Goal: Information Seeking & Learning: Check status

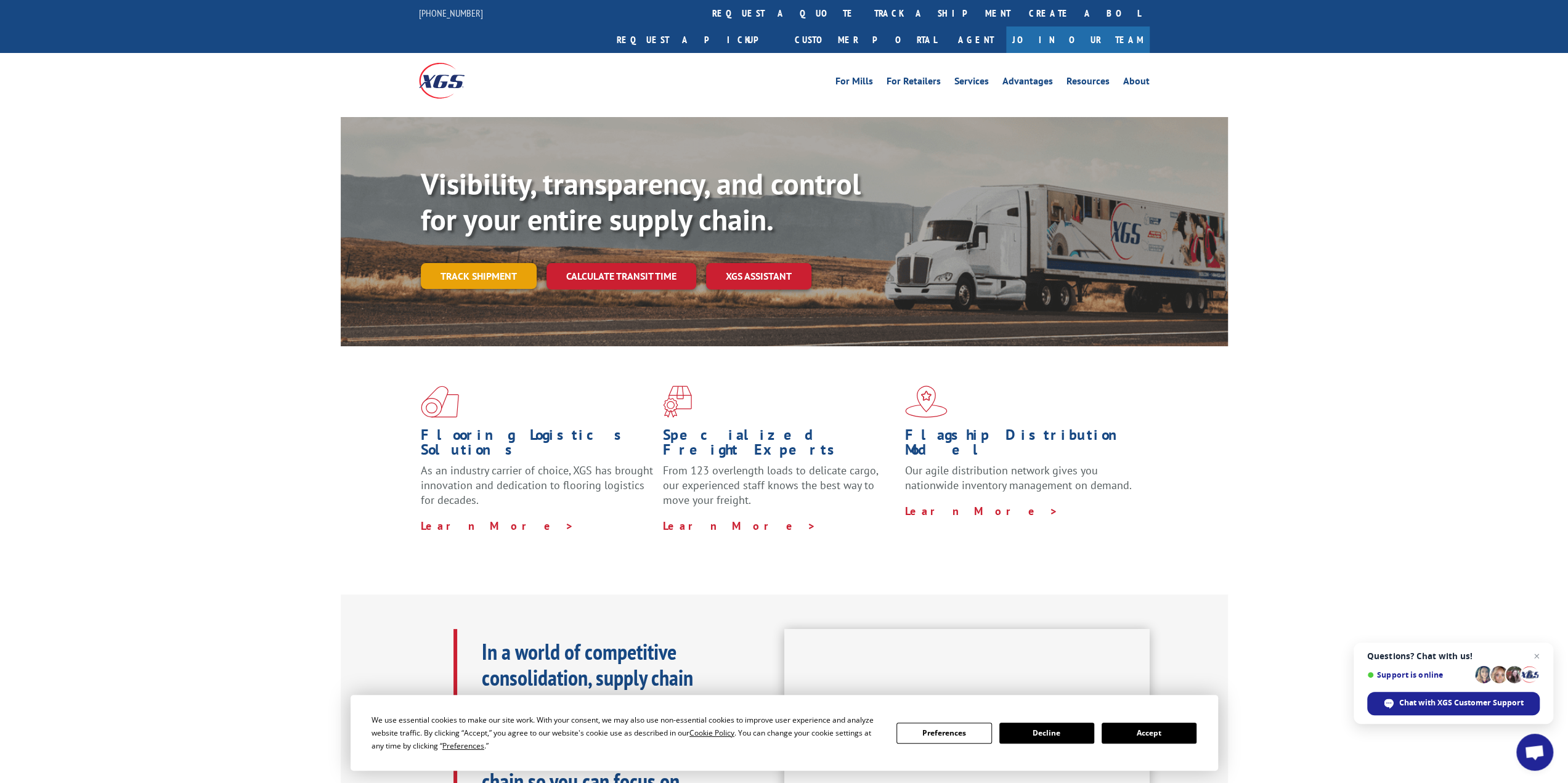
click at [474, 263] on link "Track shipment" at bounding box center [479, 275] width 116 height 26
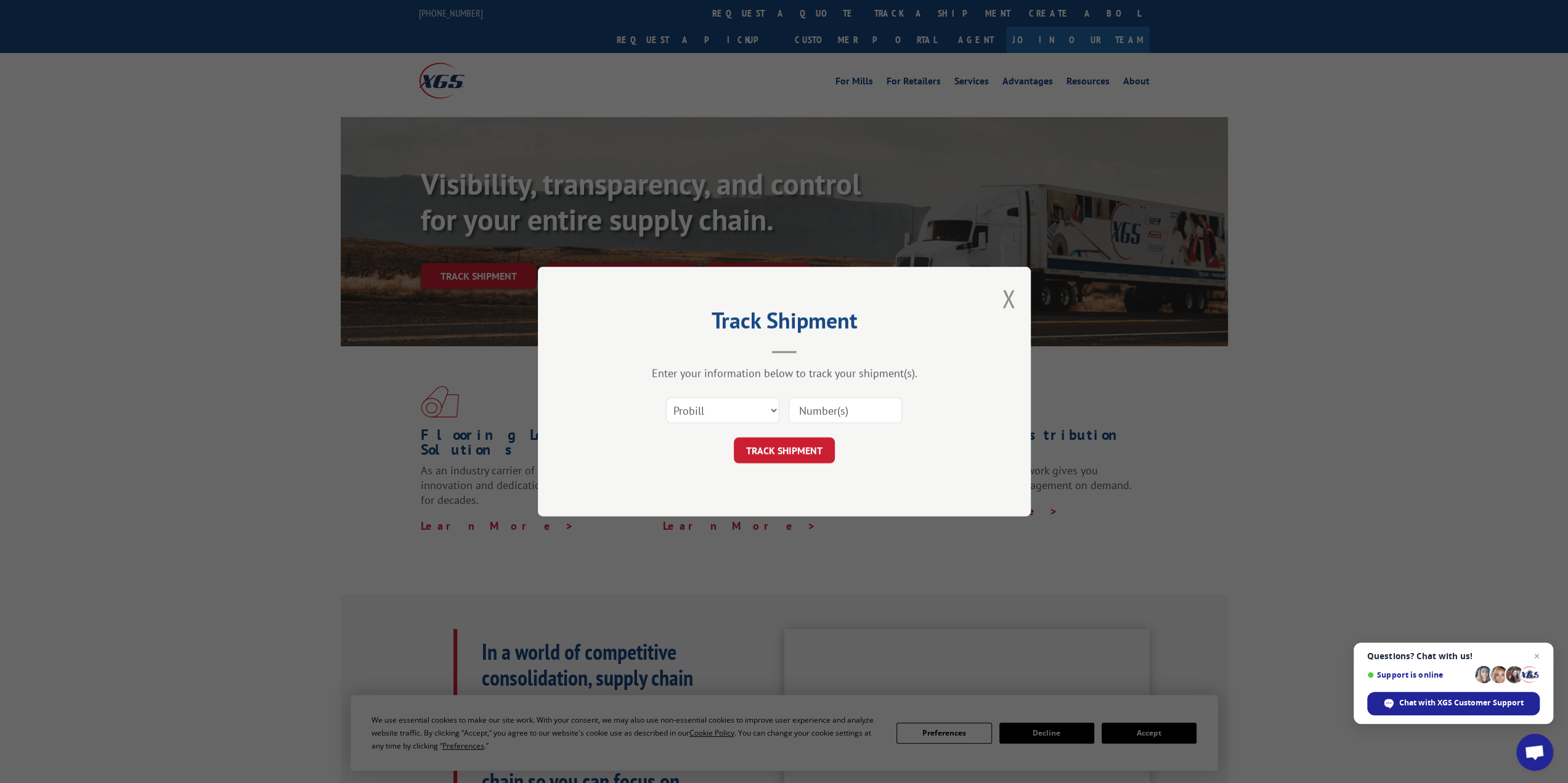
click at [825, 408] on input at bounding box center [845, 410] width 113 height 26
type input "17592719"
click at [813, 452] on button "TRACK SHIPMENT" at bounding box center [784, 450] width 101 height 26
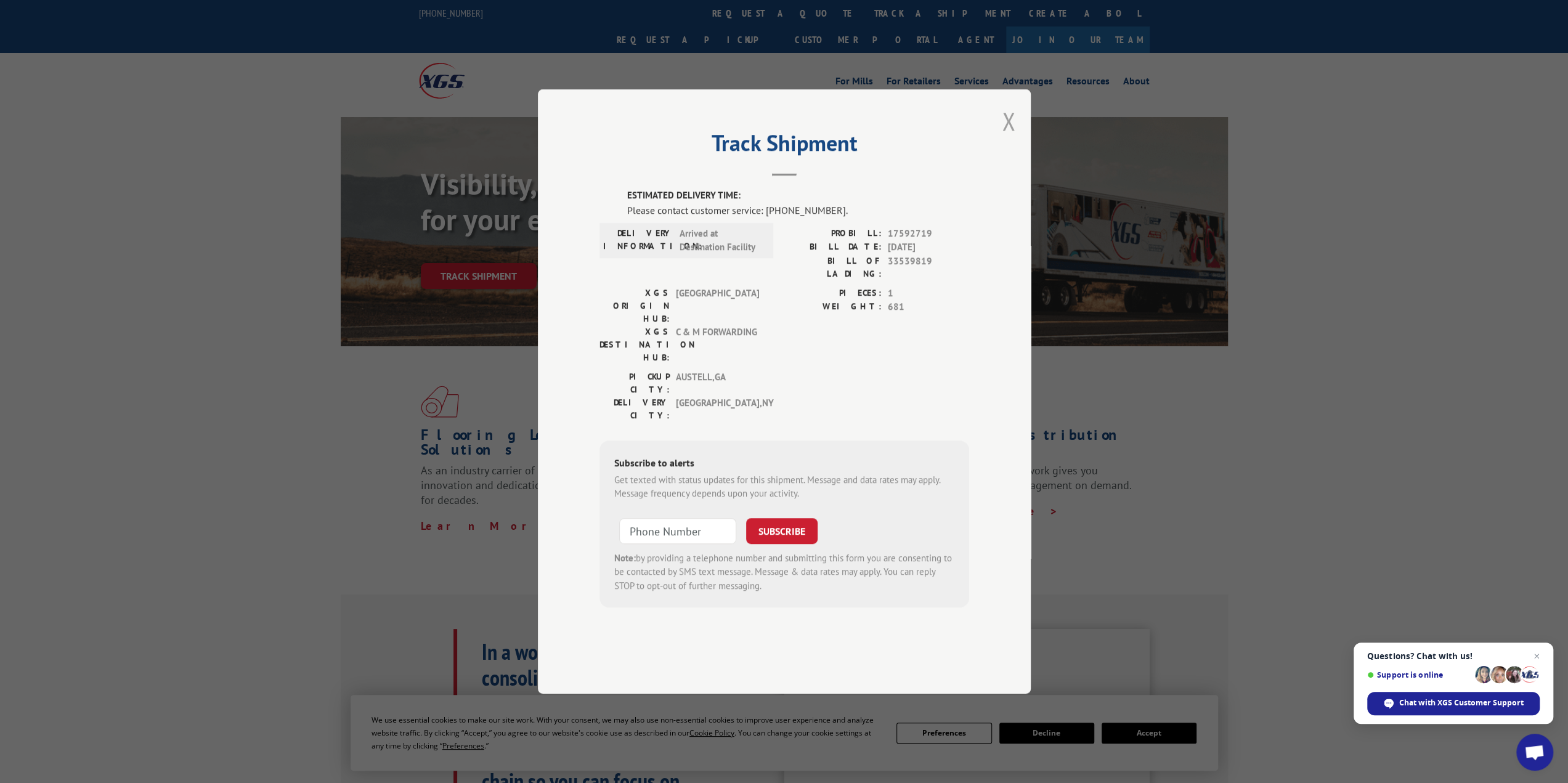
click at [1003, 137] on button "Close modal" at bounding box center [1009, 121] width 14 height 33
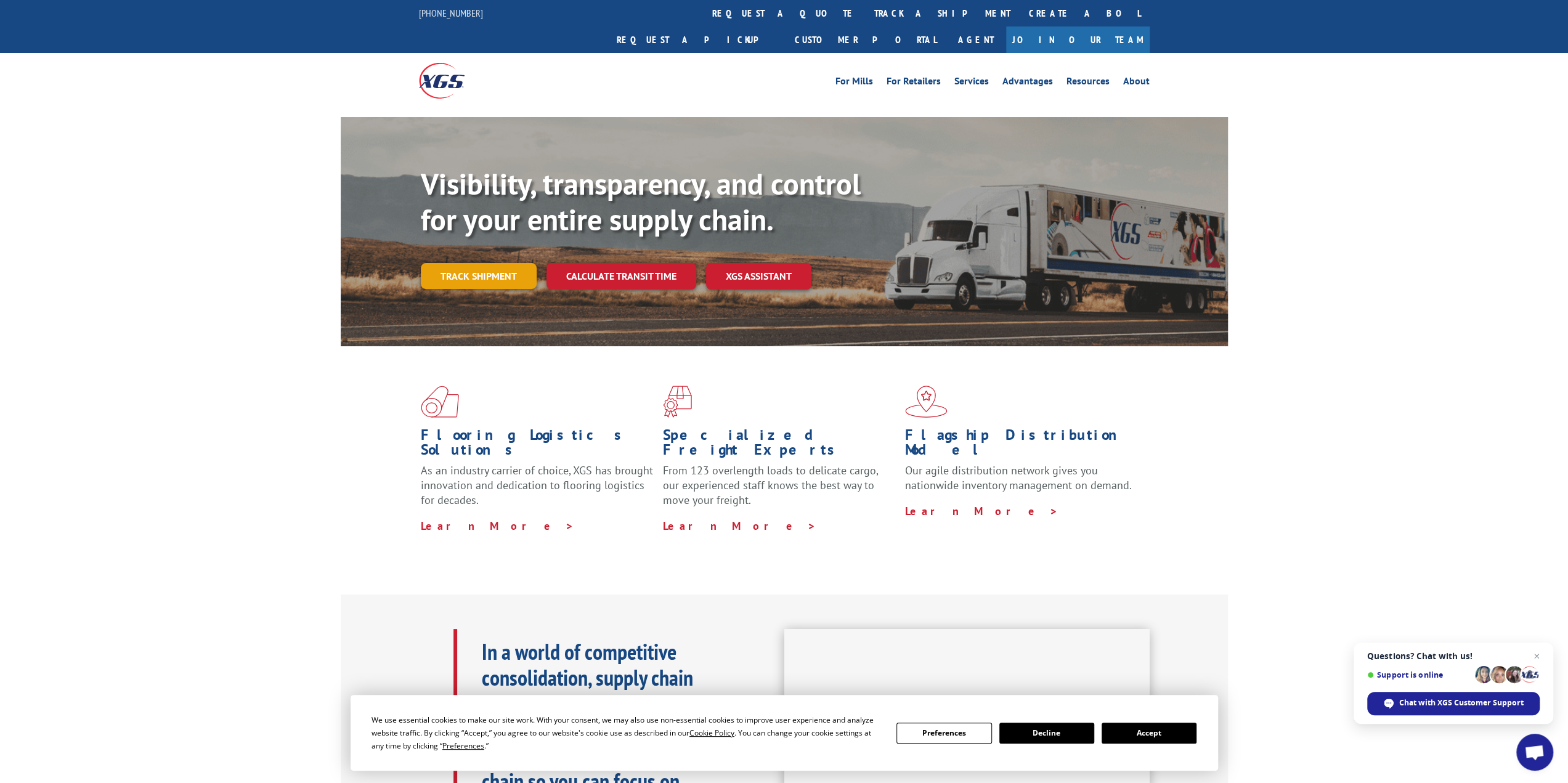
click at [462, 263] on link "Track shipment" at bounding box center [479, 275] width 116 height 26
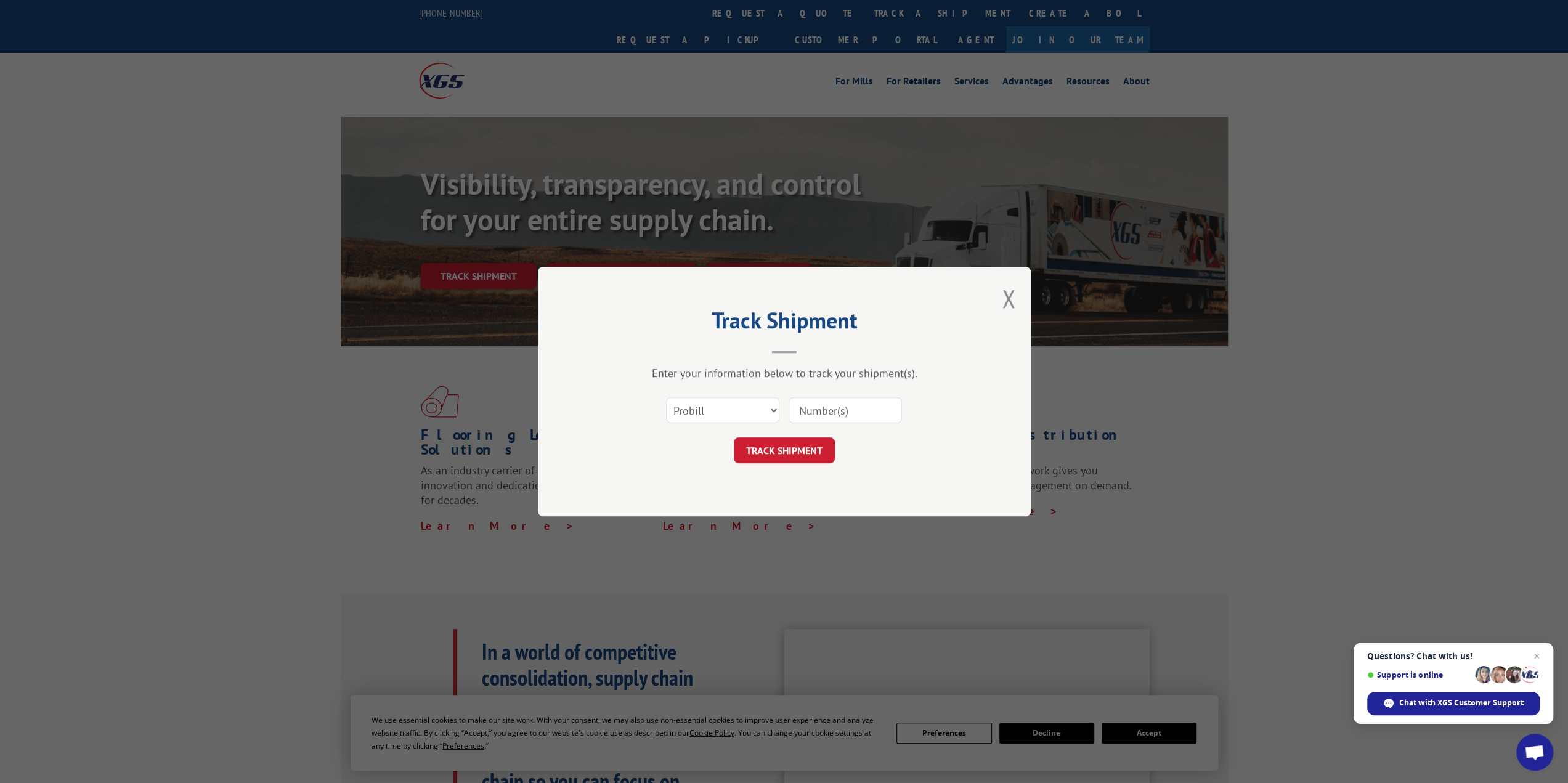
click at [909, 417] on div "Select category... Probill BOL PO" at bounding box center [784, 410] width 370 height 41
click at [821, 413] on input at bounding box center [845, 410] width 113 height 26
type input "17592719"
click at [806, 447] on button "TRACK SHIPMENT" at bounding box center [784, 450] width 101 height 26
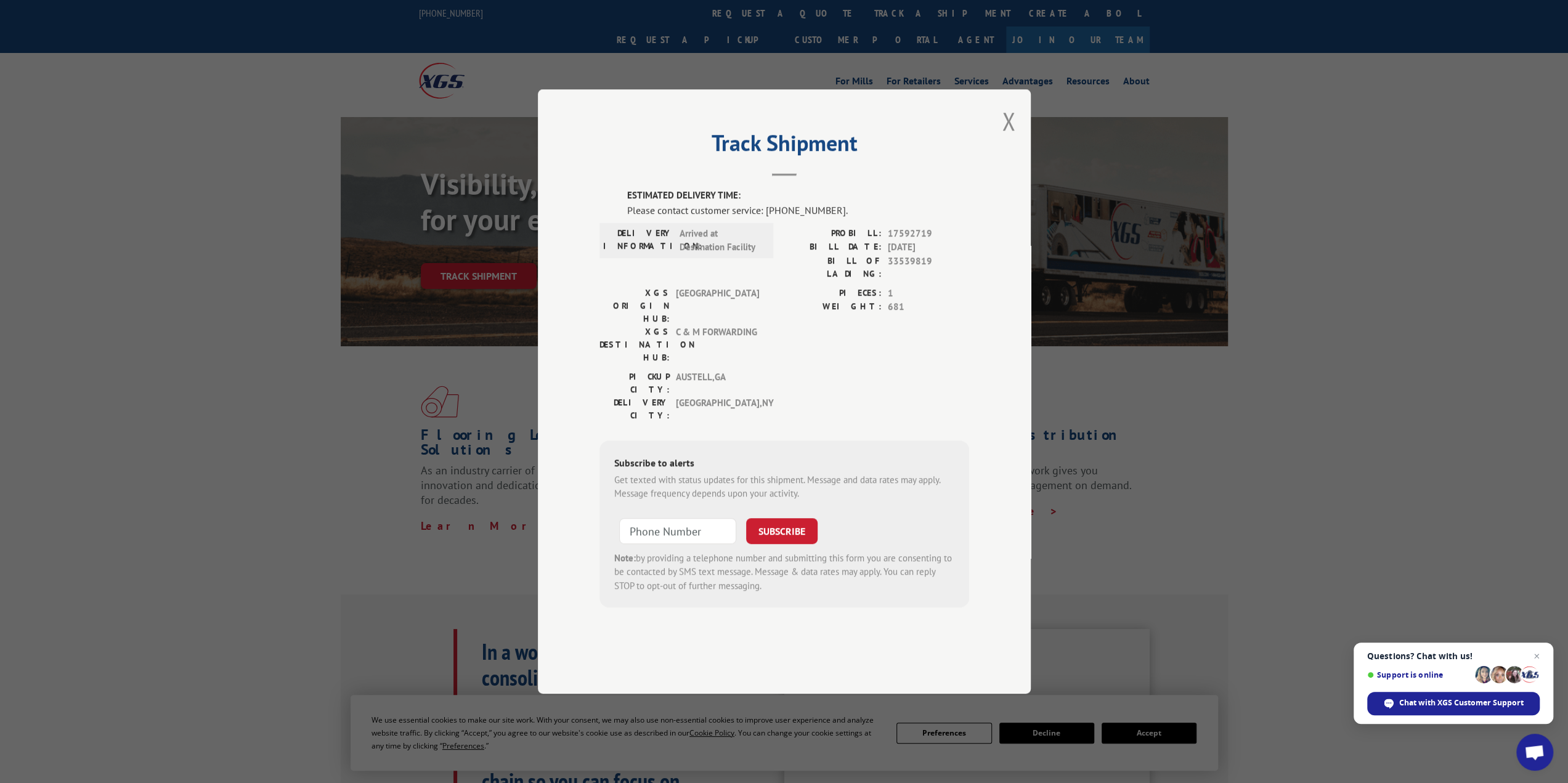
click at [1016, 160] on div "Track Shipment ESTIMATED DELIVERY TIME: Please contact customer service: (844) …" at bounding box center [784, 391] width 493 height 604
click at [1006, 137] on button "Close modal" at bounding box center [1009, 121] width 14 height 33
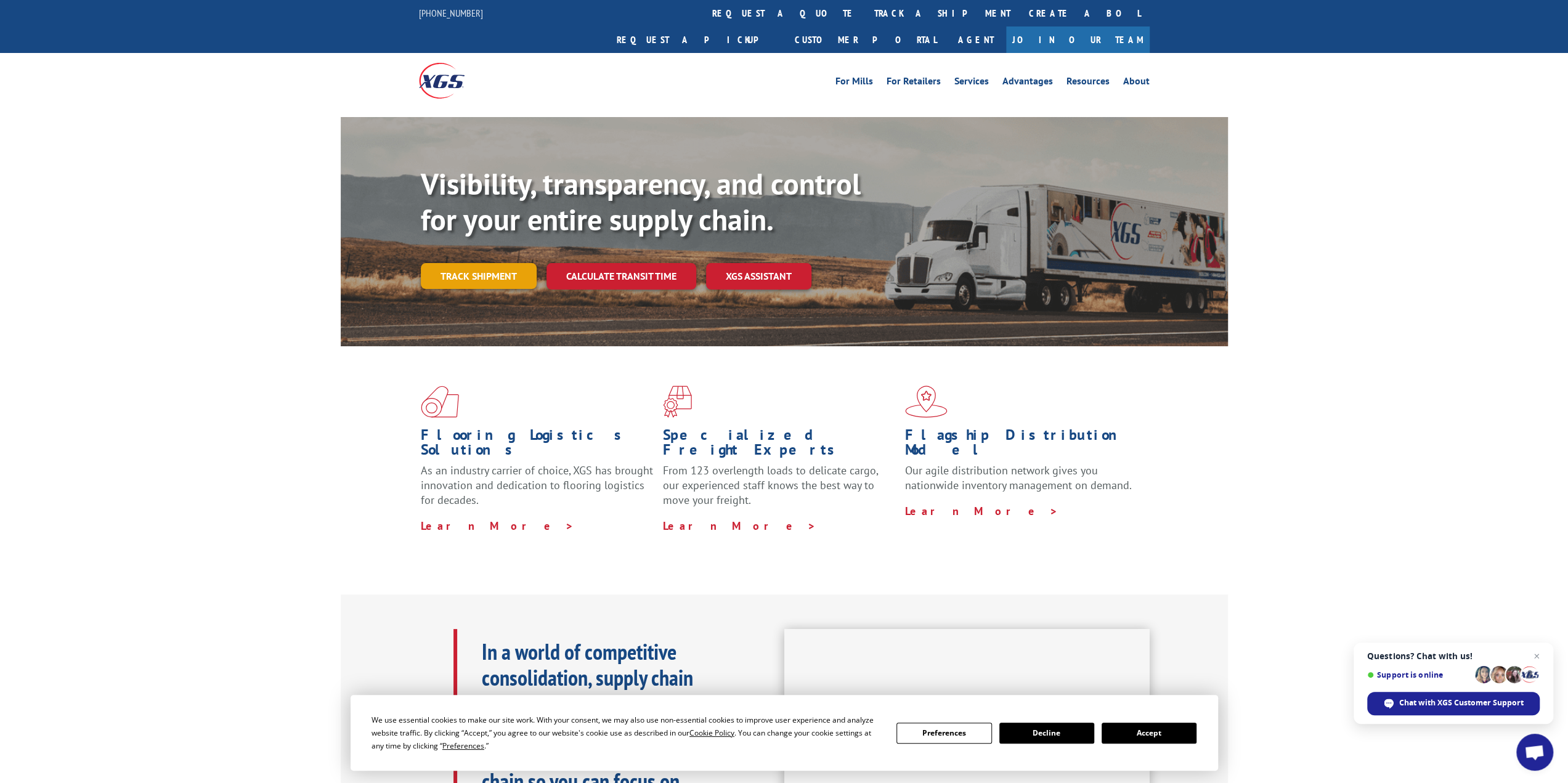
click at [483, 263] on link "Track shipment" at bounding box center [479, 275] width 116 height 26
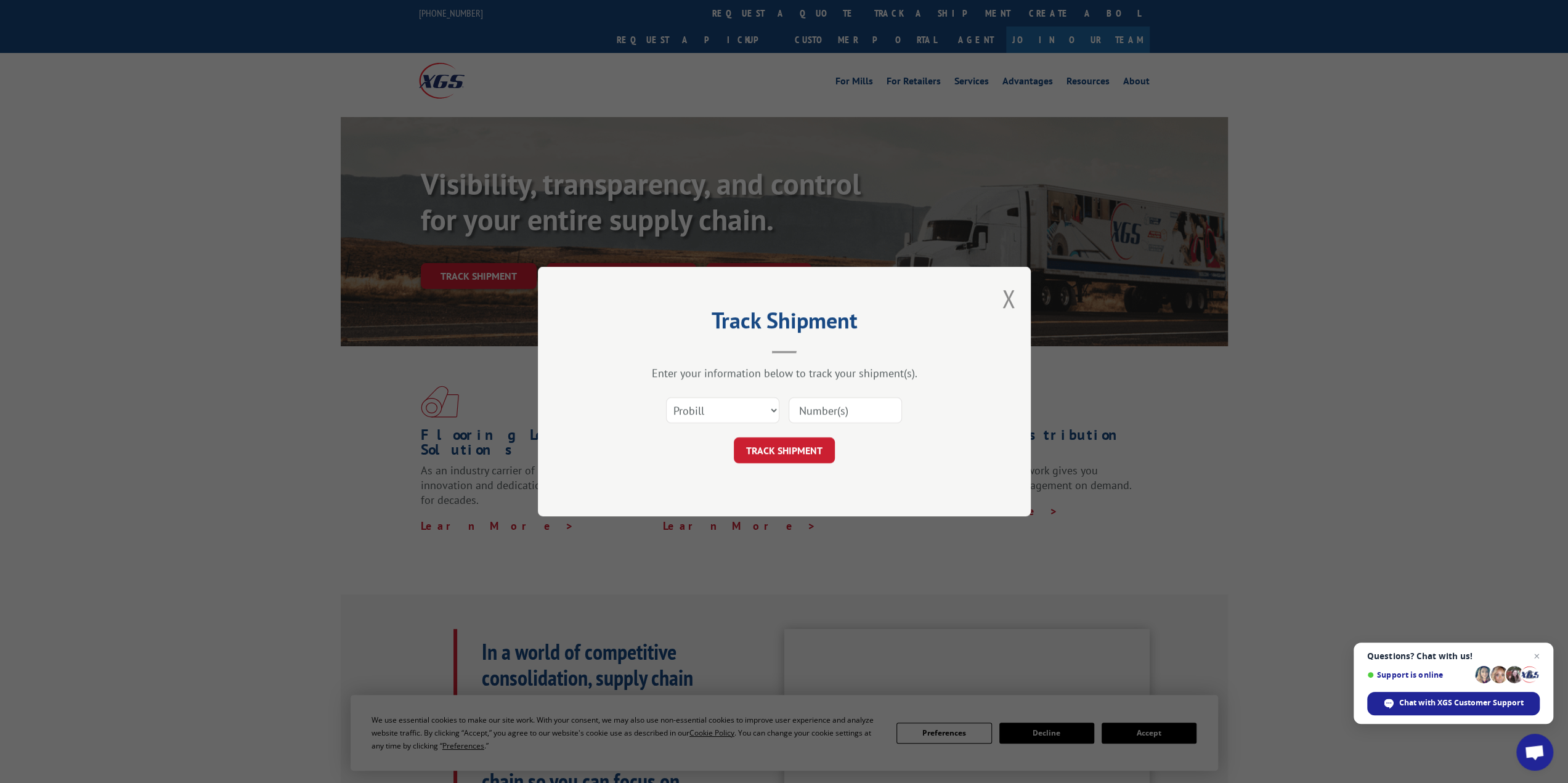
click at [826, 413] on input at bounding box center [845, 410] width 113 height 26
type input "17592719"
click at [757, 455] on button "TRACK SHIPMENT" at bounding box center [784, 450] width 101 height 26
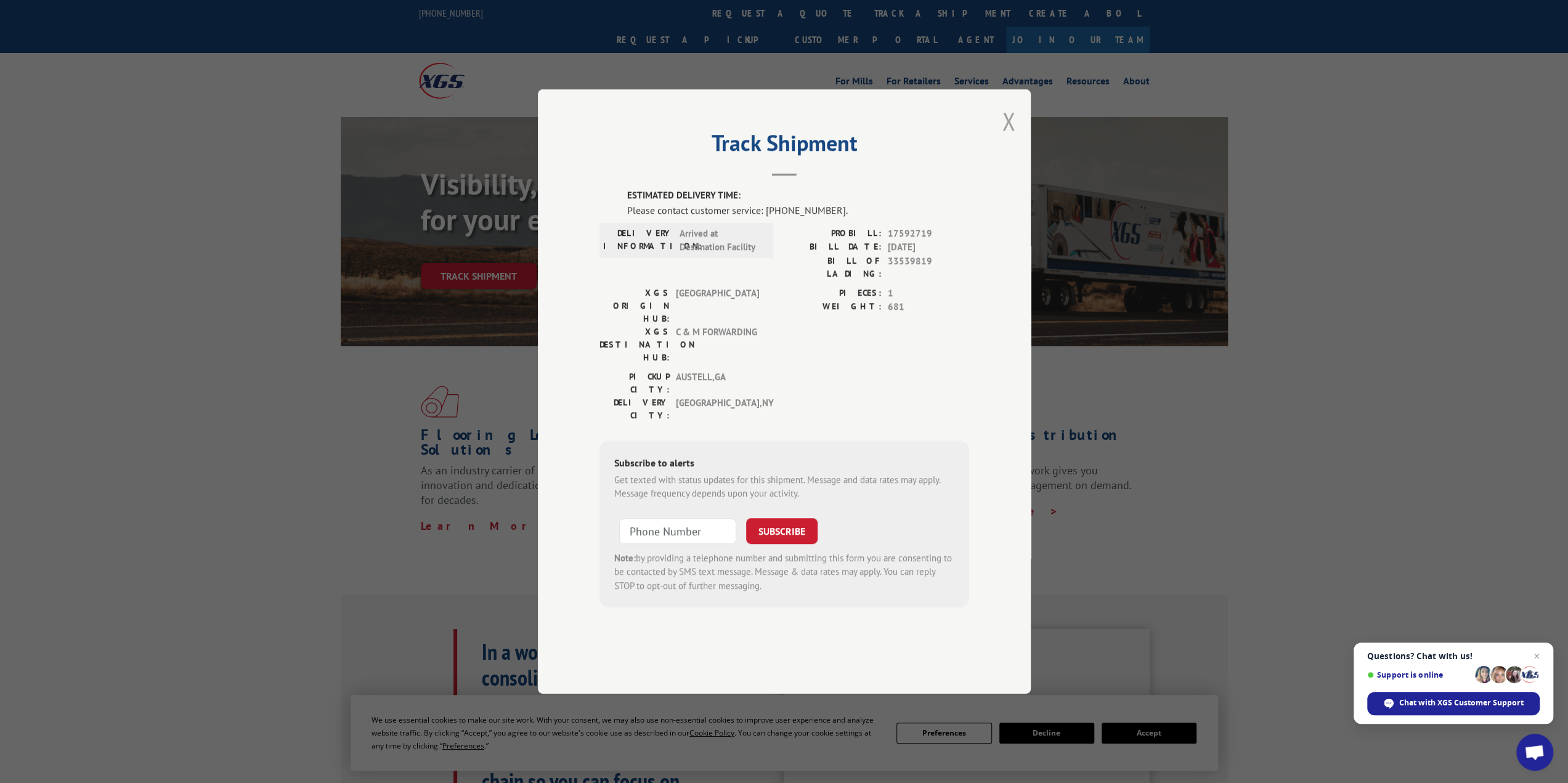
click at [1006, 137] on button "Close modal" at bounding box center [1009, 121] width 14 height 33
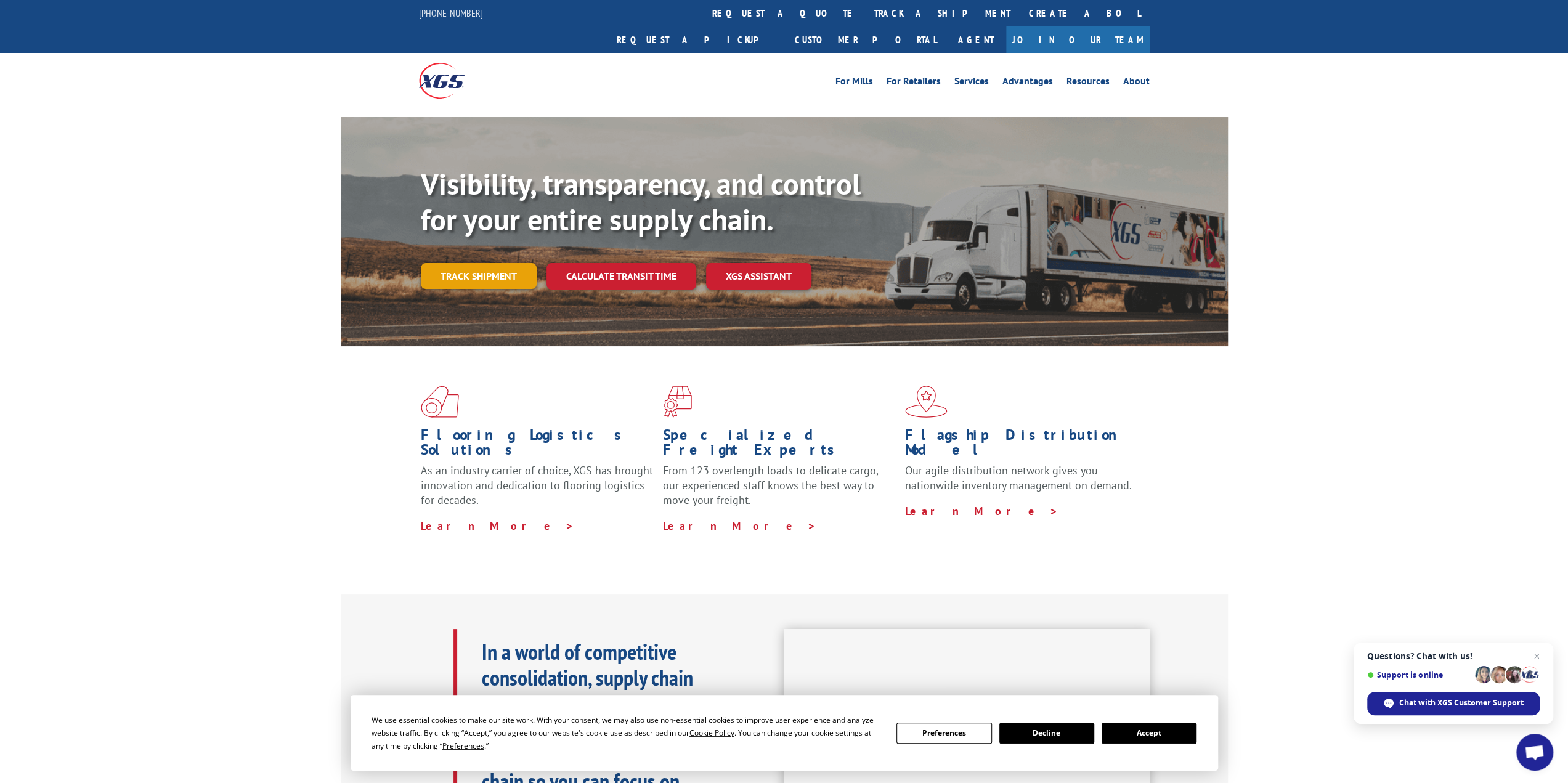
click at [475, 263] on link "Track shipment" at bounding box center [479, 275] width 116 height 26
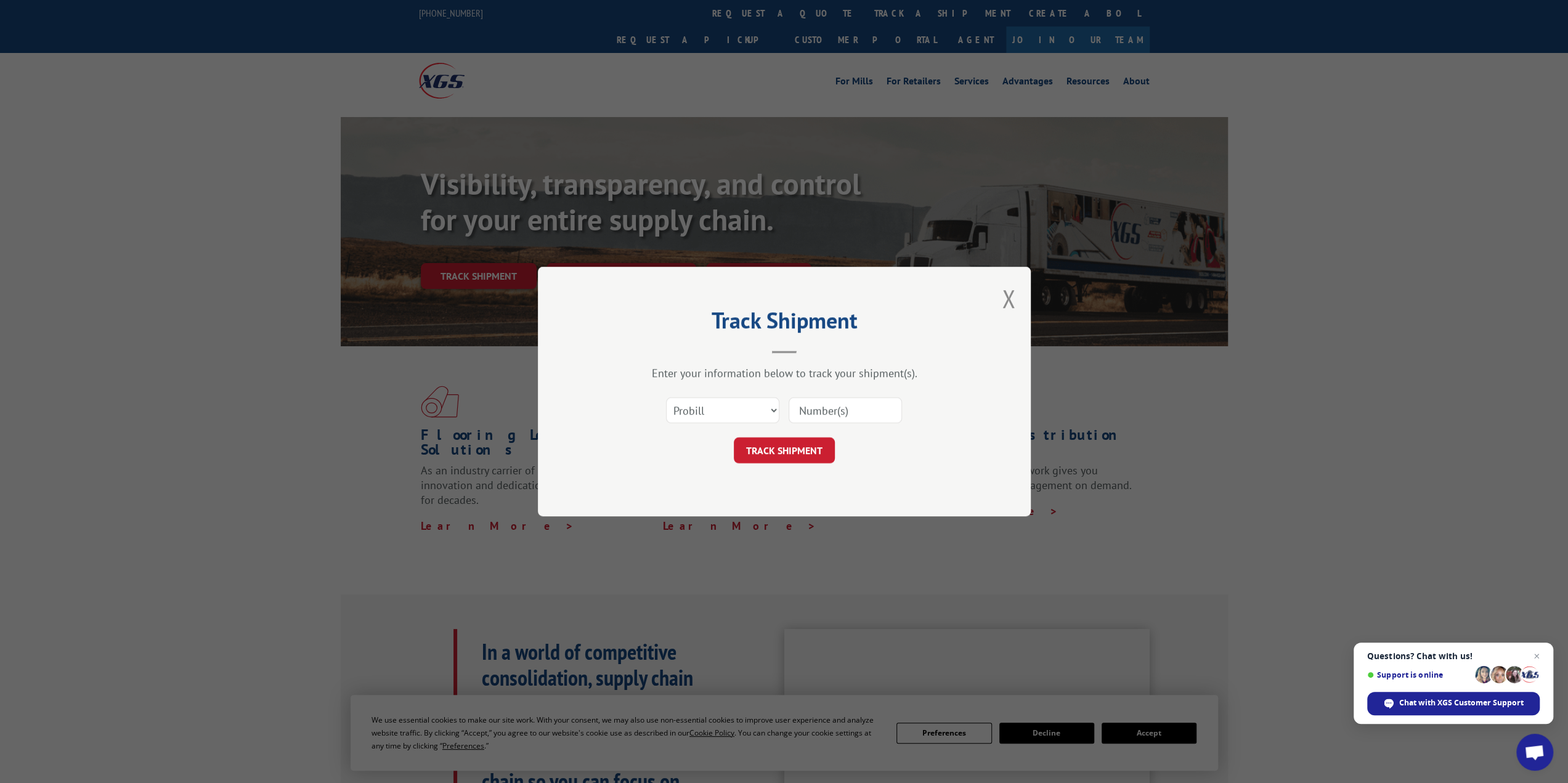
click at [852, 411] on input at bounding box center [845, 410] width 113 height 26
type input "17592719"
click at [791, 457] on button "TRACK SHIPMENT" at bounding box center [784, 450] width 101 height 26
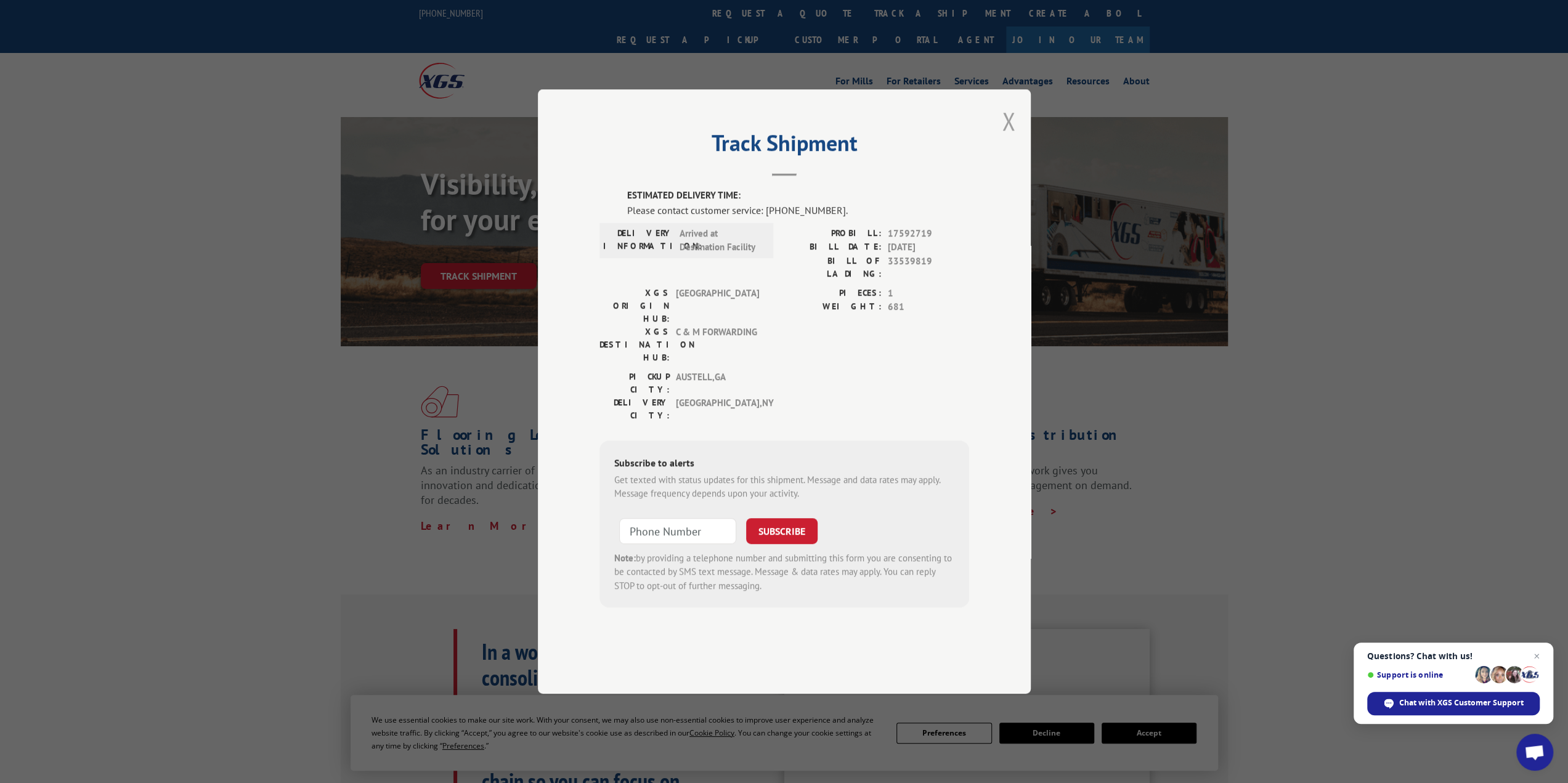
click at [1005, 137] on button "Close modal" at bounding box center [1009, 121] width 14 height 33
